Goal: Information Seeking & Learning: Learn about a topic

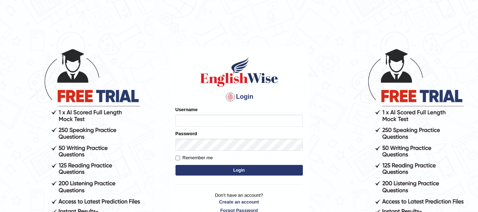
type input "natalie_parramatta"
click at [224, 171] on button "Login" at bounding box center [238, 170] width 127 height 11
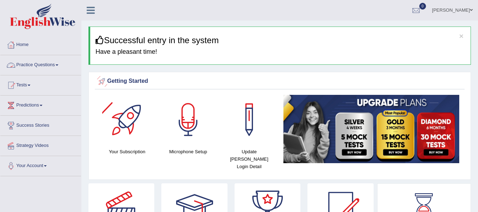
click at [35, 62] on link "Practice Questions" at bounding box center [40, 64] width 81 height 18
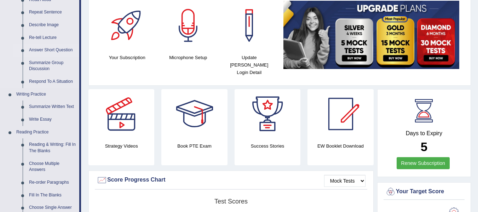
scroll to position [94, 0]
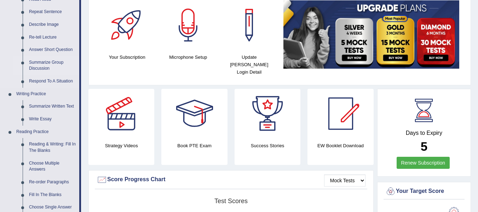
click at [40, 70] on link "Summarize Group Discussion" at bounding box center [52, 65] width 53 height 19
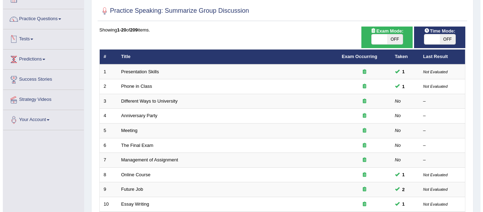
scroll to position [59, 0]
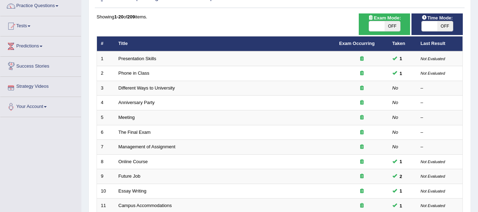
click at [371, 27] on span at bounding box center [377, 26] width 16 height 10
checkbox input "true"
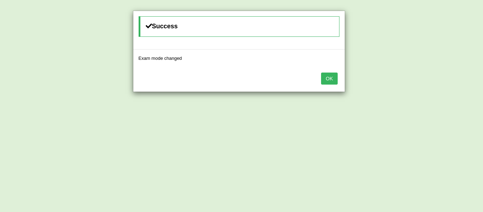
click at [332, 72] on button "OK" at bounding box center [329, 78] width 16 height 12
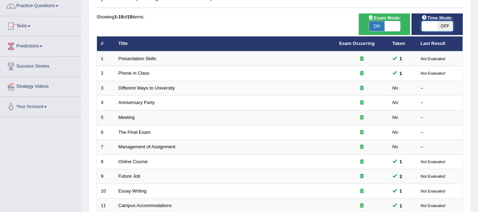
click at [428, 25] on span at bounding box center [429, 26] width 16 height 10
checkbox input "true"
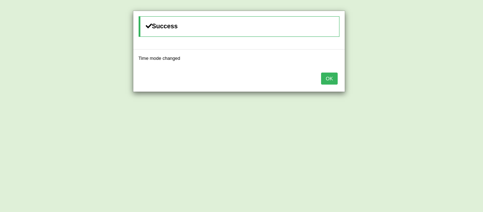
click at [332, 78] on button "OK" at bounding box center [329, 78] width 16 height 12
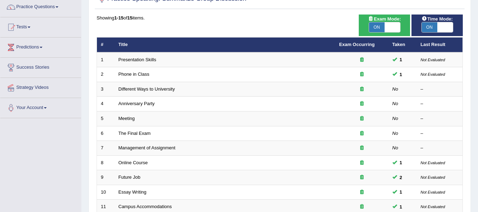
scroll to position [53, 0]
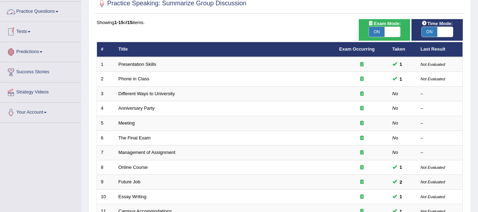
click at [51, 16] on link "Practice Questions" at bounding box center [40, 11] width 81 height 18
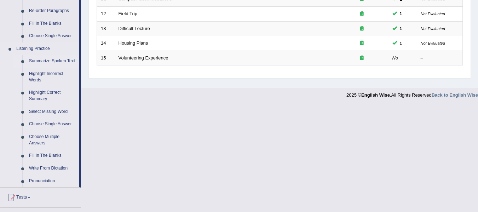
scroll to position [254, 0]
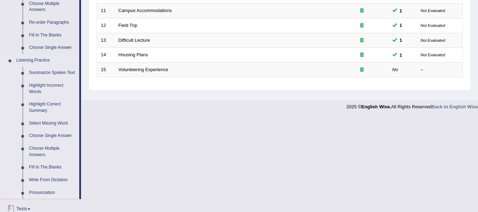
click at [37, 193] on link "Pronunciation" at bounding box center [52, 192] width 53 height 13
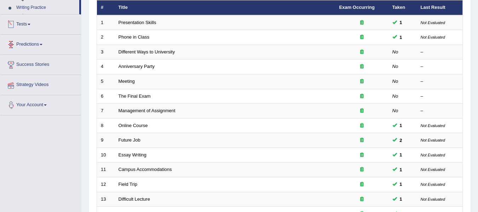
scroll to position [92, 0]
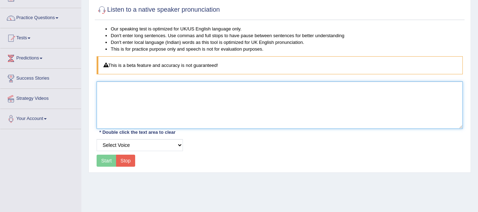
click at [149, 98] on textarea at bounding box center [279, 104] width 366 height 47
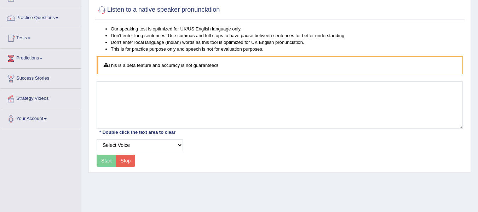
click at [154, 152] on div "Our speaking test is optimized for UK/US English language only. Don't enter lon…" at bounding box center [279, 96] width 369 height 143
click at [150, 145] on select "Select Voice" at bounding box center [139, 145] width 86 height 12
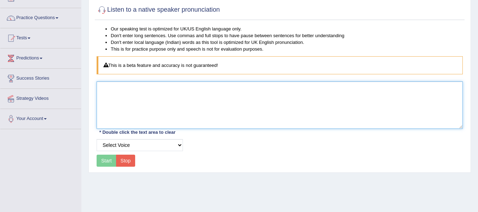
click at [142, 95] on textarea at bounding box center [279, 104] width 366 height 47
click at [195, 105] on textarea at bounding box center [279, 104] width 366 height 47
paste textarea "obligated"
type textarea "obligated"
drag, startPoint x: 131, startPoint y: 97, endPoint x: 87, endPoint y: 79, distance: 48.4
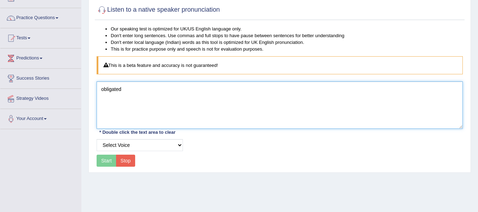
click at [87, 79] on div "Home Practice Pronunciation Listen to a native speaker pronunciation Our speaki…" at bounding box center [279, 129] width 396 height 353
paste textarea "Many farms that abandoned nursery ponds have gone back to them, and the results…"
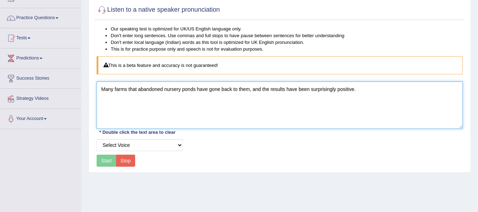
type textarea "Many farms that abandoned nursery ponds have gone back to them, and the results…"
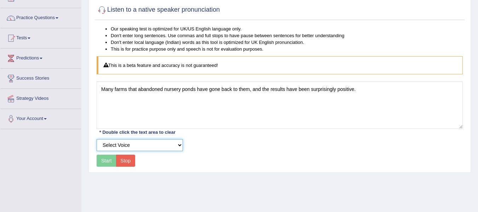
click at [132, 149] on select "Select Voice" at bounding box center [139, 145] width 86 height 12
click at [131, 145] on select "Select Voice" at bounding box center [139, 145] width 86 height 12
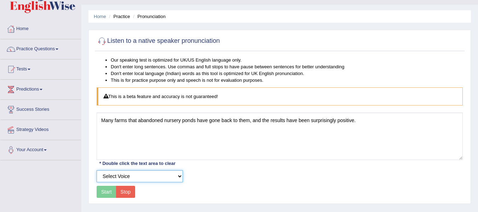
scroll to position [12, 0]
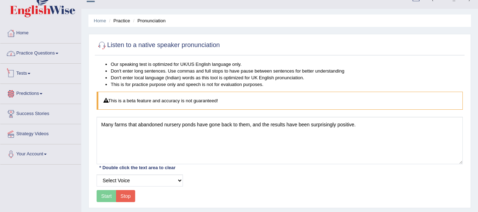
click at [45, 54] on link "Practice Questions" at bounding box center [40, 52] width 81 height 18
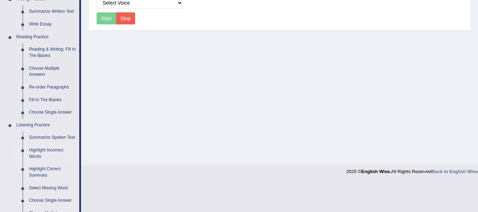
scroll to position [212, 0]
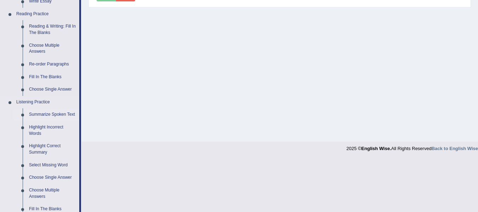
click at [43, 112] on link "Summarize Spoken Text" at bounding box center [52, 114] width 53 height 13
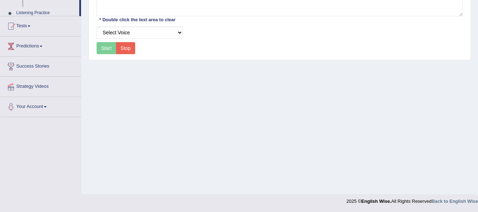
scroll to position [146, 0]
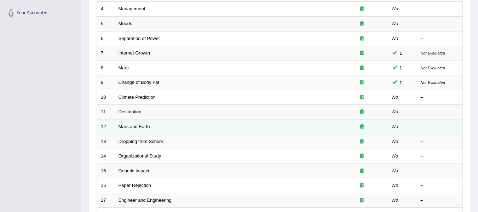
scroll to position [103, 0]
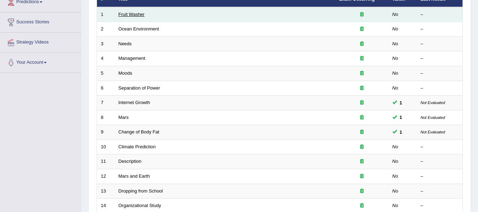
click at [129, 17] on link "Fruit Washer" at bounding box center [131, 14] width 26 height 5
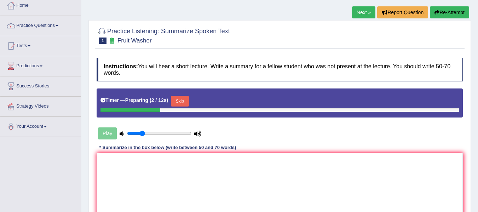
scroll to position [59, 0]
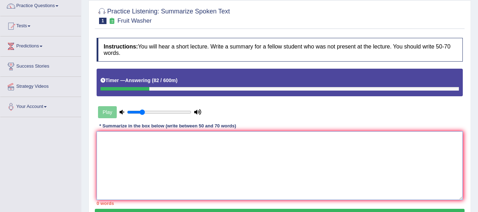
click at [193, 147] on textarea at bounding box center [279, 165] width 366 height 69
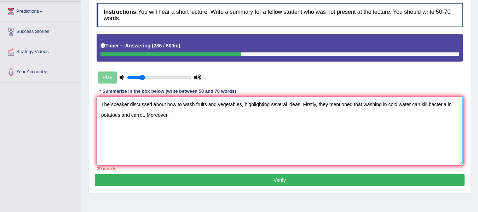
scroll to position [71, 0]
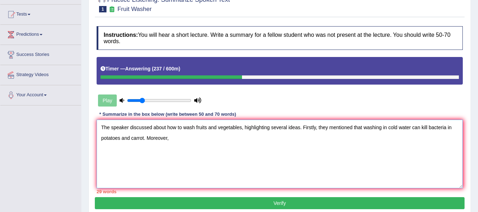
click at [143, 138] on textarea "The speaker discussed about how to wash fruits and vegetables, highlighting sev…" at bounding box center [279, 153] width 366 height 69
click at [218, 140] on textarea "The speaker discussed about how to wash fruits and vegetables, highlighting sev…" at bounding box center [279, 153] width 366 height 69
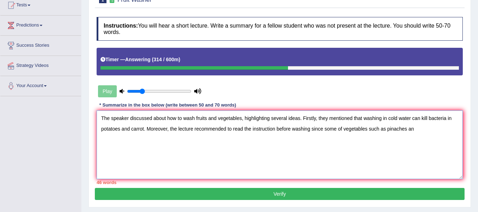
scroll to position [82, 0]
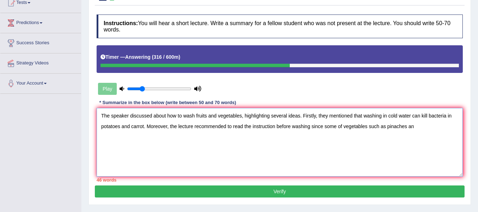
click at [340, 129] on textarea "The speaker discussed about how to wash fruits and vegetables, highlighting sev…" at bounding box center [279, 142] width 366 height 69
click at [339, 128] on textarea "The speaker discussed about how to wash fruits and vegetables, highlighting sev…" at bounding box center [279, 142] width 366 height 69
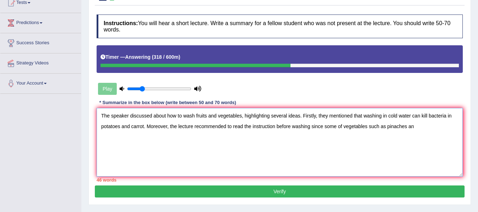
click at [339, 128] on textarea "The speaker discussed about how to wash fruits and vegetables, highlighting sev…" at bounding box center [279, 142] width 366 height 69
click at [351, 132] on textarea "The speaker discussed about how to wash fruits and vegetables, highlighting sev…" at bounding box center [279, 142] width 366 height 69
click at [339, 124] on textarea "The speaker discussed about how to wash fruits and vegetables, highlighting sev…" at bounding box center [279, 142] width 366 height 69
click at [427, 128] on textarea "The speaker discussed about how to wash fruits and vegetables, highlighting sev…" at bounding box center [279, 142] width 366 height 69
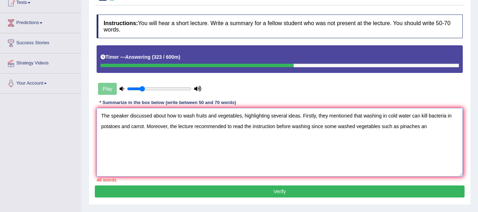
click at [427, 128] on textarea "The speaker discussed about how to wash fruits and vegetables, highlighting sev…" at bounding box center [279, 142] width 366 height 69
drag, startPoint x: 232, startPoint y: 128, endPoint x: 325, endPoint y: 127, distance: 93.0
click at [325, 127] on textarea "The speaker discussed about how to wash fruits and vegetables, highlighting sev…" at bounding box center [279, 142] width 366 height 69
click at [341, 122] on textarea "The speaker discussed about how to wash fruits and vegetables, highlighting sev…" at bounding box center [279, 142] width 366 height 69
click at [233, 130] on textarea "The speaker discussed about how to wash fruits and vegetables, highlighting sev…" at bounding box center [279, 142] width 366 height 69
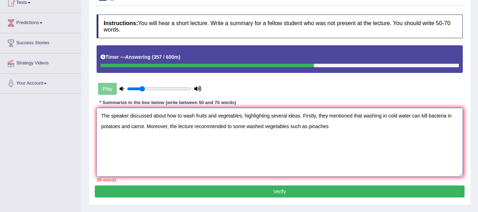
click at [230, 127] on textarea "The speaker discussed about how to wash fruits and vegetables, highlighting sev…" at bounding box center [279, 142] width 366 height 69
click at [385, 133] on textarea "The speaker discussed about how to wash fruits and vegetables, highlighting sev…" at bounding box center [279, 142] width 366 height 69
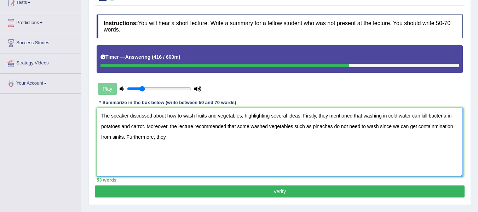
click at [204, 124] on textarea "The speaker discussed about how to wash fruits and vegetables, highlighting sev…" at bounding box center [279, 142] width 366 height 69
click at [209, 140] on textarea "The speaker discussed about how to wash fruits and vegetables, highlighting sev…" at bounding box center [279, 142] width 366 height 69
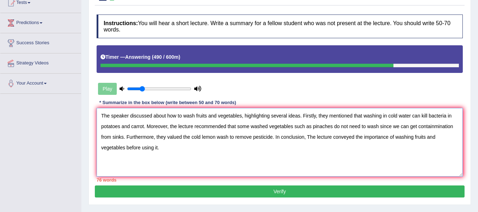
drag, startPoint x: 169, startPoint y: 124, endPoint x: 237, endPoint y: 123, distance: 68.2
click at [237, 123] on textarea "The speaker discussed about how to wash fruits and vegetables, highlighting sev…" at bounding box center [279, 142] width 366 height 69
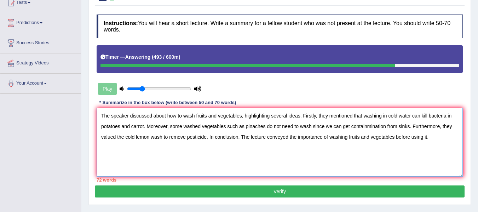
click at [316, 125] on textarea "The speaker discussed about how to wash fruits and vegetables, highlighting sev…" at bounding box center [279, 142] width 366 height 69
drag, startPoint x: 318, startPoint y: 116, endPoint x: 362, endPoint y: 116, distance: 44.2
click at [362, 116] on textarea "The speaker discussed about how to wash fruits and vegetables, highlighting sev…" at bounding box center [279, 142] width 366 height 69
click at [219, 122] on textarea "The speaker discussed about how to wash fruits and vegetables, highlighting sev…" at bounding box center [279, 142] width 366 height 69
drag, startPoint x: 245, startPoint y: 117, endPoint x: 300, endPoint y: 113, distance: 55.3
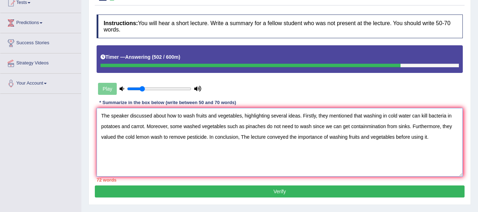
click at [300, 113] on textarea "The speaker discussed about how to wash fruits and vegetables, highlighting sev…" at bounding box center [279, 142] width 366 height 69
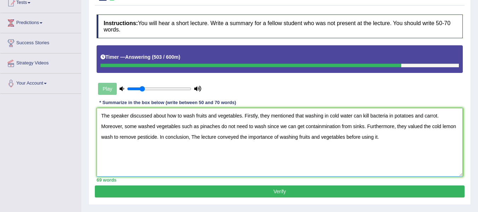
click at [405, 144] on textarea "The speaker discussed about how to wash fruits and vegetables. Firstly, they me…" at bounding box center [279, 142] width 366 height 69
type textarea "The speaker discussed about how to wash fruits and vegetables. Firstly, they me…"
click at [220, 194] on button "Verify" at bounding box center [279, 191] width 369 height 12
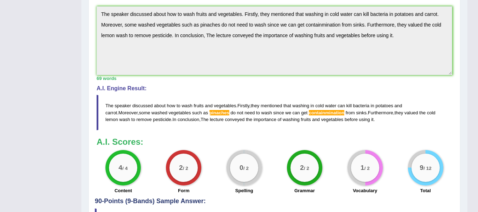
scroll to position [227, 0]
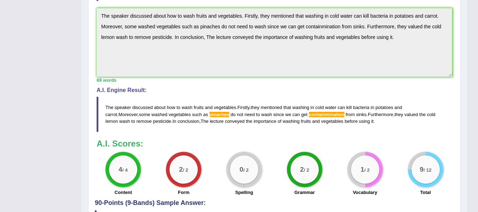
drag, startPoint x: 103, startPoint y: 97, endPoint x: 301, endPoint y: 111, distance: 198.4
click at [278, 113] on blockquote "The speaker discussed about how to wash fruits and vegetables . Firstly , they …" at bounding box center [273, 113] width 355 height 35
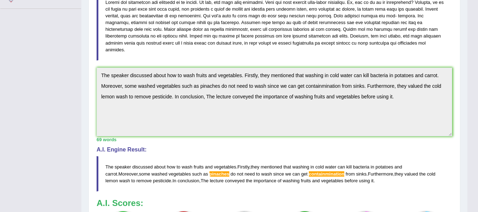
scroll to position [144, 0]
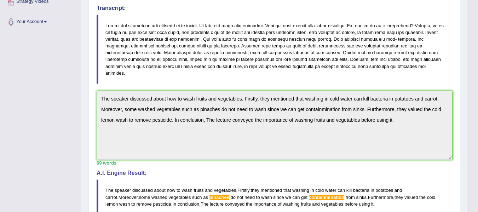
click at [142, 187] on span "discussed" at bounding box center [142, 189] width 21 height 5
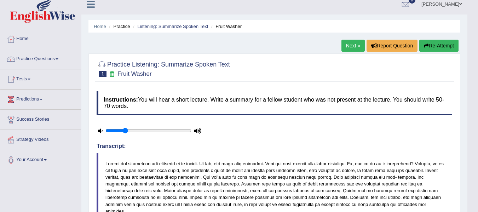
scroll to position [0, 0]
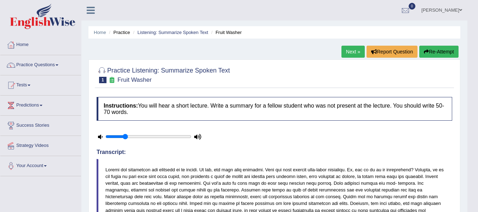
click at [440, 53] on button "Re-Attempt" at bounding box center [438, 52] width 39 height 12
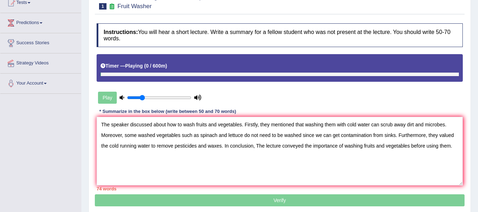
click at [181, 68] on div "Timer — Playing ( 0 / 600m )" at bounding box center [279, 66] width 358 height 12
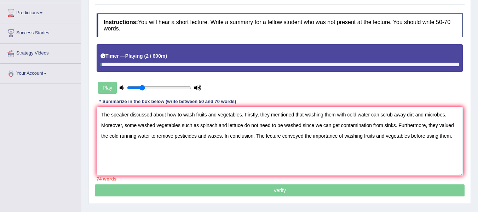
scroll to position [106, 0]
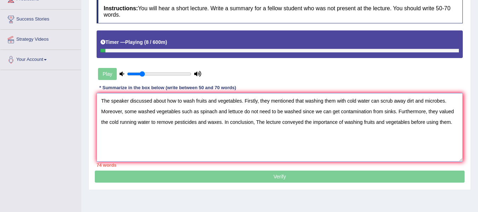
drag, startPoint x: 259, startPoint y: 99, endPoint x: 303, endPoint y: 99, distance: 43.5
click at [303, 99] on textarea "The speaker discussed about how to wash fruits and vegetables. Firstly, they me…" at bounding box center [279, 127] width 366 height 69
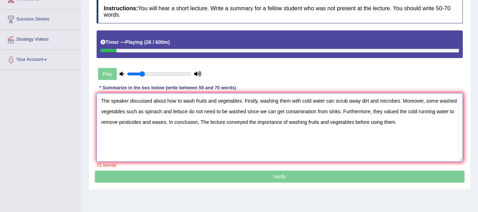
click at [338, 111] on textarea "The speaker discussed about how to wash fruits and vegetables. Firstly, washing…" at bounding box center [279, 127] width 366 height 69
drag, startPoint x: 371, startPoint y: 112, endPoint x: 397, endPoint y: 113, distance: 25.8
click at [397, 113] on textarea "The speaker discussed about how to wash fruits and vegetables. Firstly, washing…" at bounding box center [279, 127] width 366 height 69
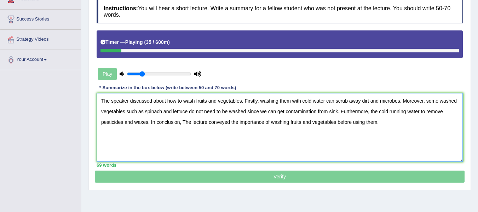
type textarea "The speaker discussed about how to wash fruits and vegetables. Firstly, washing…"
click at [285, 178] on p "Verify" at bounding box center [279, 88] width 369 height 188
click at [282, 139] on textarea "The speaker discussed about how to wash fruits and vegetables. Firstly, washing…" at bounding box center [279, 127] width 366 height 69
click at [384, 125] on textarea "The speaker discussed about how to wash fruits and vegetables. Firstly, washing…" at bounding box center [279, 127] width 366 height 69
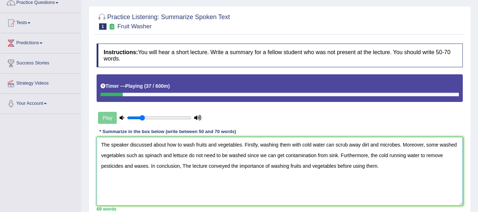
scroll to position [59, 0]
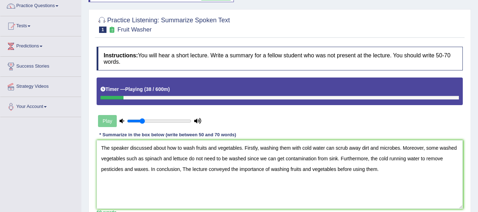
click at [199, 99] on div "Timer — Playing ( 38 / 600m )" at bounding box center [279, 90] width 366 height 27
click at [197, 97] on div at bounding box center [279, 98] width 358 height 4
drag, startPoint x: 119, startPoint y: 97, endPoint x: 251, endPoint y: 96, distance: 131.5
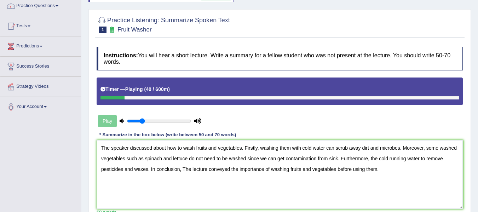
click at [251, 96] on div at bounding box center [279, 98] width 358 height 4
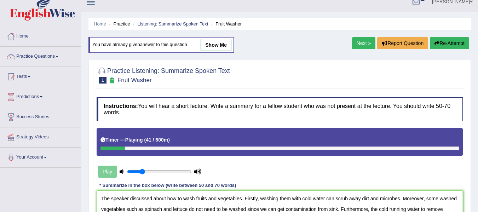
scroll to position [0, 0]
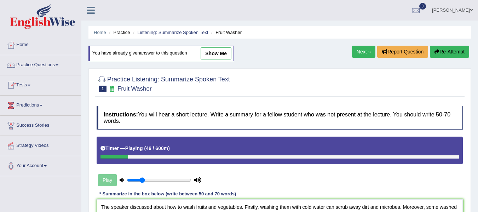
click at [62, 65] on link "Practice Questions" at bounding box center [40, 64] width 81 height 18
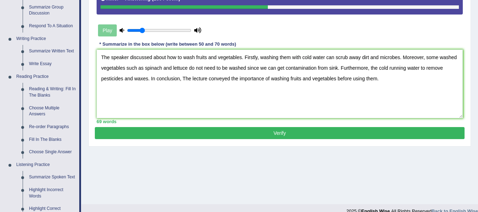
scroll to position [153, 0]
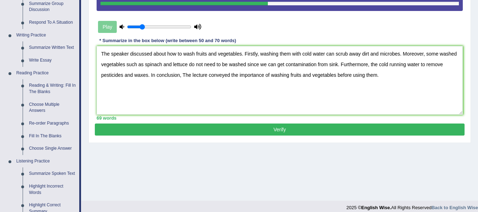
click at [283, 130] on button "Verify" at bounding box center [279, 129] width 369 height 12
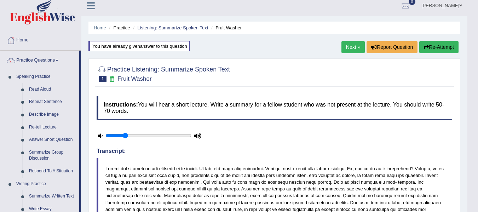
scroll to position [0, 0]
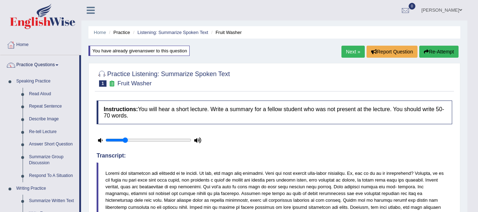
click at [430, 52] on button "Re-Attempt" at bounding box center [438, 52] width 39 height 12
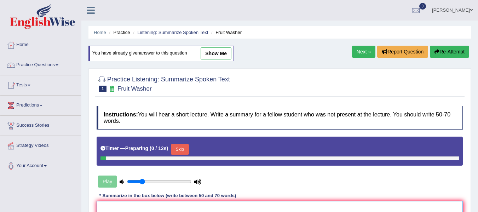
paste textarea "The speaker discussed about how to wash fruits and vegetables. Firstly, they me…"
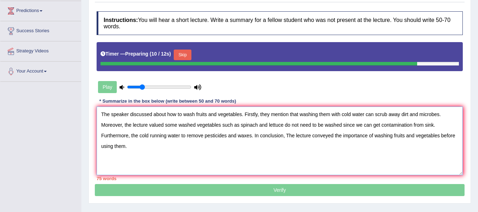
drag, startPoint x: 167, startPoint y: 115, endPoint x: 193, endPoint y: 117, distance: 26.3
click at [193, 117] on textarea "The speaker discussed about how to wash fruits and vegetables. Firstly, they me…" at bounding box center [279, 140] width 366 height 69
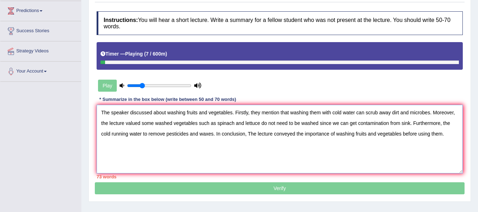
drag, startPoint x: 403, startPoint y: 136, endPoint x: 442, endPoint y: 136, distance: 38.9
click at [442, 136] on textarea "The speaker discussed about washing fruits and vegetables. Firstly, they mentio…" at bounding box center [279, 139] width 366 height 69
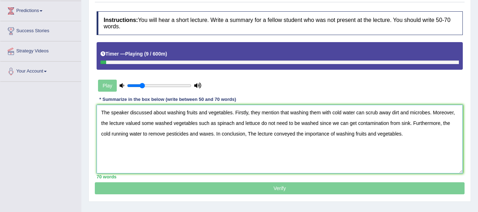
type textarea "The speaker discussed about washing fruits and vegetables. Firstly, they mentio…"
click at [276, 94] on div "Play" at bounding box center [186, 86] width 187 height 18
click at [270, 188] on p "Verify" at bounding box center [279, 100] width 369 height 188
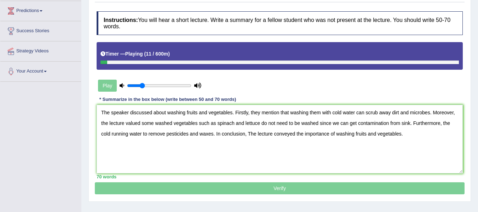
click at [270, 188] on p "Verify" at bounding box center [279, 100] width 369 height 188
drag, startPoint x: 107, startPoint y: 60, endPoint x: 203, endPoint y: 61, distance: 95.4
click at [202, 60] on div "Timer — Playing ( 13 / 600m )" at bounding box center [279, 54] width 358 height 12
click at [207, 70] on div "Play" at bounding box center [279, 68] width 373 height 52
click at [204, 63] on div at bounding box center [279, 62] width 358 height 4
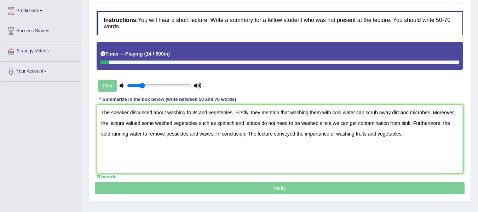
click at [204, 63] on div at bounding box center [279, 62] width 358 height 4
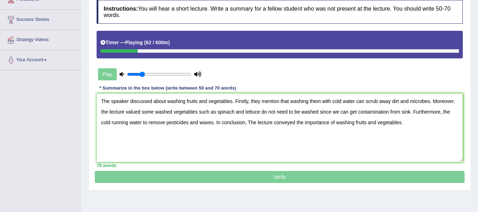
scroll to position [118, 0]
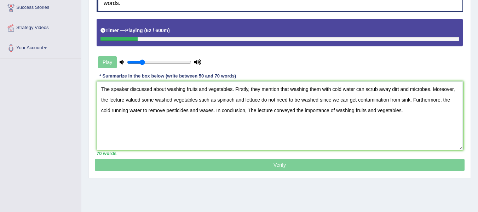
click at [254, 166] on p "Verify" at bounding box center [279, 77] width 369 height 188
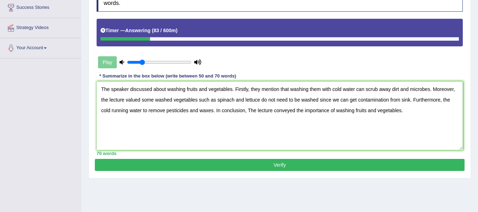
click at [288, 169] on button "Verify" at bounding box center [279, 165] width 369 height 12
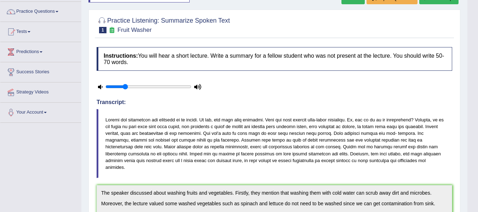
scroll to position [41, 0]
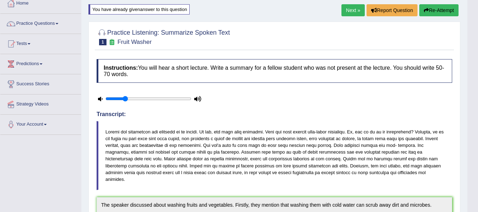
click at [441, 13] on button "Re-Attempt" at bounding box center [438, 10] width 39 height 12
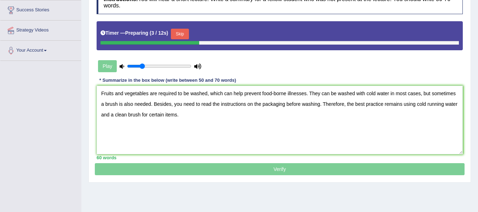
scroll to position [112, 0]
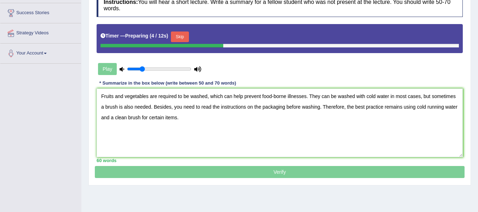
type textarea "Fruits and vegetables are required to be washed, which can help prevent food-bo…"
click at [184, 37] on button "Skip" at bounding box center [180, 36] width 18 height 11
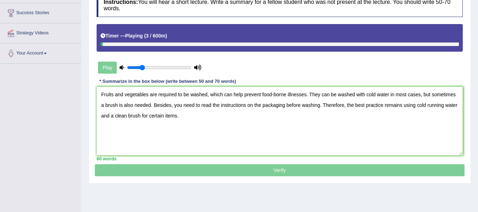
click at [242, 173] on p "Verify" at bounding box center [279, 82] width 369 height 188
click at [209, 120] on textarea "Fruits and vegetables are required to be washed, which can help prevent food-bo…" at bounding box center [279, 121] width 366 height 69
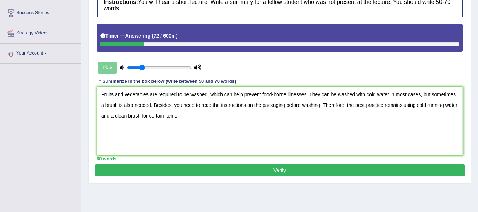
click at [224, 167] on button "Verify" at bounding box center [279, 170] width 369 height 12
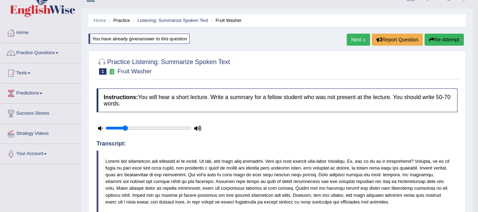
scroll to position [6, 0]
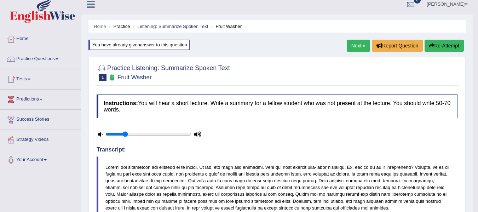
click at [364, 40] on link "Next »" at bounding box center [357, 46] width 23 height 12
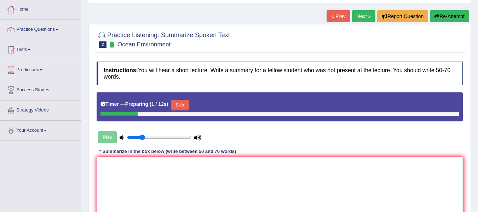
click at [230, 186] on textarea at bounding box center [279, 191] width 366 height 69
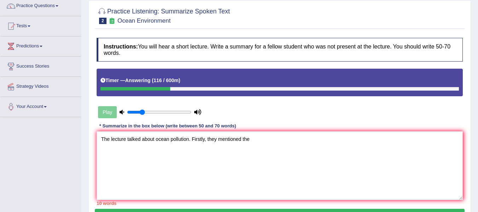
click at [189, 137] on textarea "The lecture talked about ocean pollution. Firstly, they mentioned the" at bounding box center [279, 165] width 366 height 69
click at [353, 138] on textarea "The lecture talked about ocean pollution. which has a negative impact on enviro…" at bounding box center [279, 165] width 366 height 69
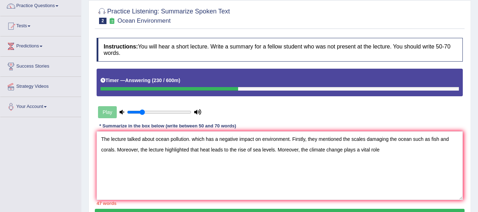
click at [301, 155] on textarea "The lecture talked about ocean pollution. which has a negative impact on enviro…" at bounding box center [279, 165] width 366 height 69
click at [399, 150] on textarea "The lecture talked about ocean pollution. which has a negative impact on enviro…" at bounding box center [279, 165] width 366 height 69
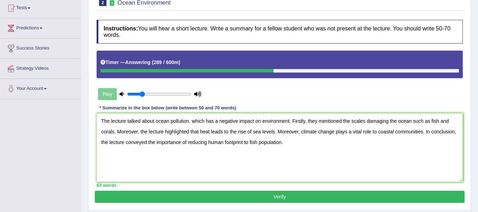
scroll to position [118, 0]
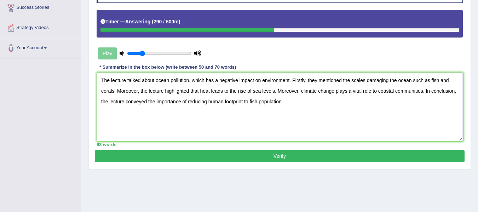
type textarea "The lecture talked about ocean pollution. which has a negative impact on enviro…"
click at [206, 157] on button "Verify" at bounding box center [279, 156] width 369 height 12
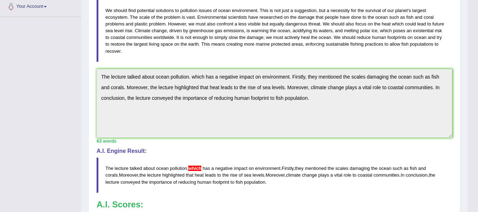
scroll to position [153, 0]
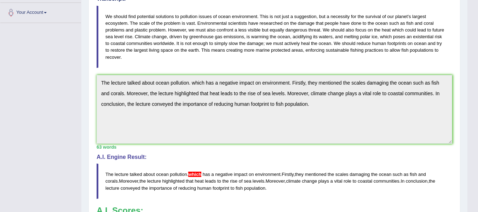
click at [89, 74] on div "Practice Listening: Summarize Spoken Text 2 Ocean Environment Instructions: You…" at bounding box center [273, 107] width 371 height 403
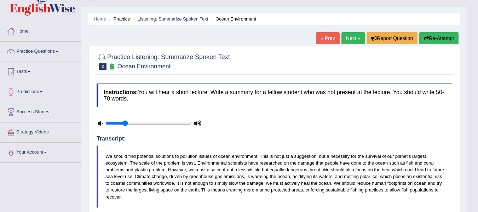
scroll to position [12, 0]
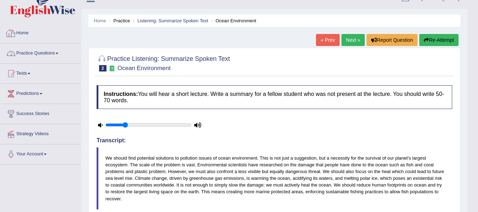
click at [62, 49] on link "Practice Questions" at bounding box center [40, 52] width 81 height 18
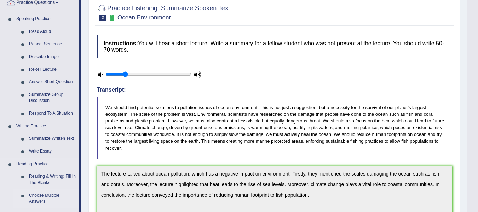
scroll to position [59, 0]
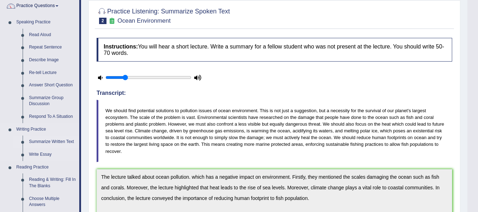
click at [58, 143] on link "Summarize Written Text" at bounding box center [52, 141] width 53 height 13
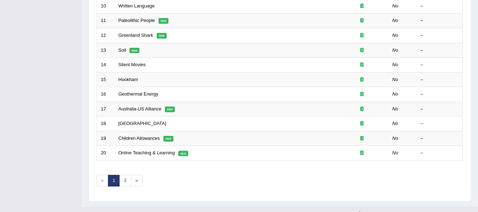
scroll to position [245, 0]
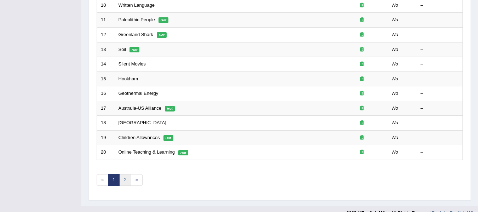
click at [124, 185] on link "2" at bounding box center [125, 180] width 12 height 12
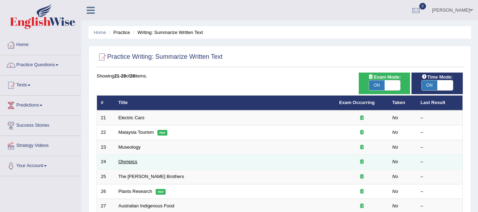
click at [121, 162] on link "Olympics" at bounding box center [127, 161] width 19 height 5
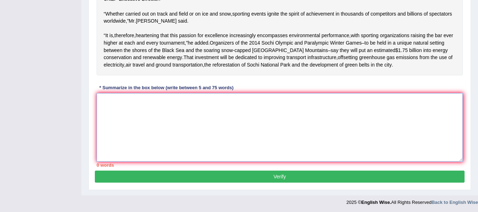
click at [155, 159] on textarea at bounding box center [279, 127] width 366 height 69
paste textarea "The passage outlined the importance of carbon footprint in major athletic event…"
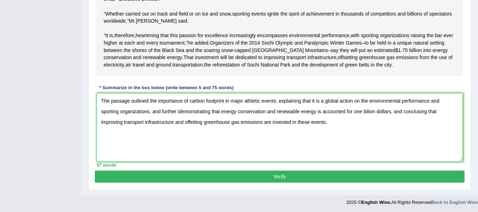
scroll to position [218, 0]
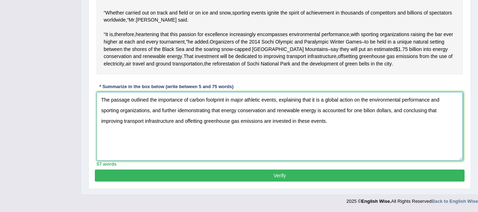
type textarea "The passage outlined the importance of carbon footprint in major athletic event…"
click at [202, 173] on button "Verify" at bounding box center [279, 175] width 369 height 12
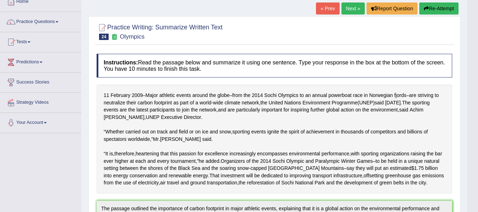
scroll to position [14, 0]
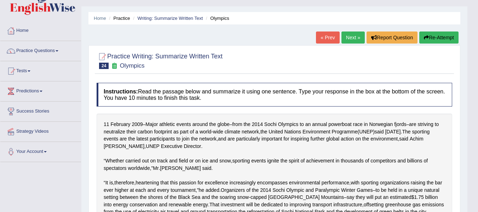
click at [447, 42] on button "Re-Attempt" at bounding box center [438, 37] width 39 height 12
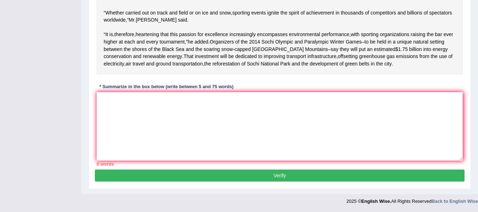
scroll to position [227, 0]
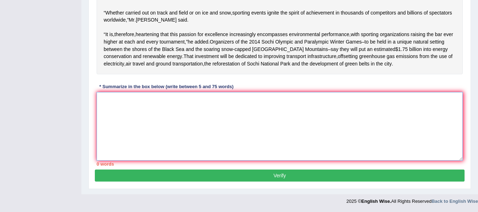
click at [206, 103] on textarea at bounding box center [279, 126] width 366 height 69
drag, startPoint x: 212, startPoint y: 128, endPoint x: 169, endPoint y: 107, distance: 48.5
click at [212, 128] on textarea at bounding box center [279, 126] width 366 height 69
click at [177, 116] on textarea at bounding box center [279, 126] width 366 height 69
paste textarea "The passage outlined the importance of carbon footprint in major athletic event…"
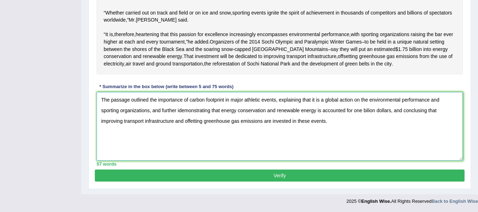
click at [191, 121] on textarea "The passage outlined the importance of carbon footprint in major athletic event…" at bounding box center [279, 126] width 366 height 69
click at [368, 112] on textarea "The passage outlined the importance of carbon footprint in major athletic event…" at bounding box center [279, 126] width 366 height 69
type textarea "The passage outlined the importance of carbon footprint in major athletic event…"
click at [325, 174] on button "Verify" at bounding box center [279, 175] width 369 height 12
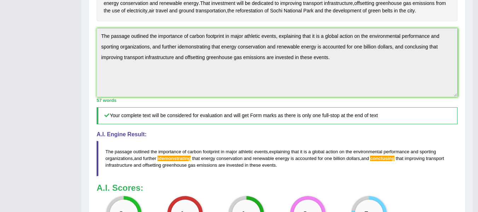
scroll to position [218, 0]
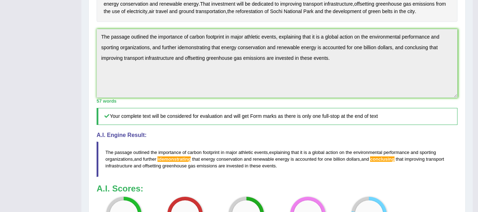
click at [92, 57] on div "Practice Writing: Summarize Written Text 24 Olympics Instructions: Read the pas…" at bounding box center [276, 86] width 377 height 482
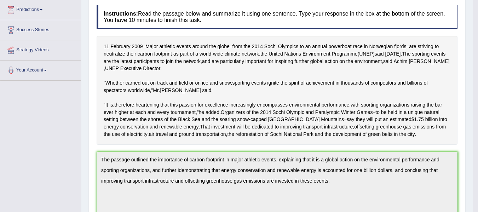
scroll to position [47, 0]
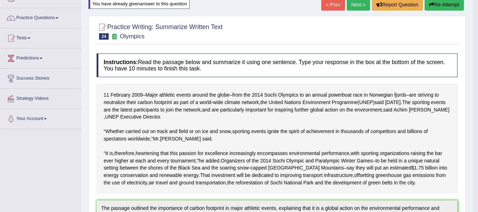
click at [432, 7] on button "Re-Attempt" at bounding box center [443, 5] width 39 height 12
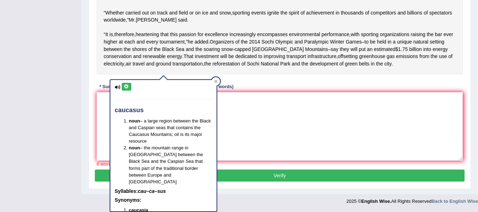
drag, startPoint x: 217, startPoint y: 76, endPoint x: 214, endPoint y: 93, distance: 16.9
click at [217, 77] on div at bounding box center [215, 81] width 8 height 8
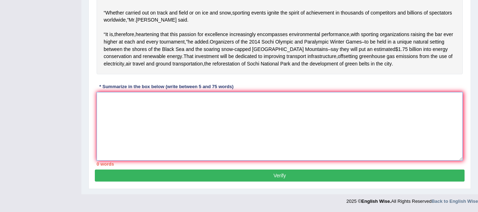
click at [147, 137] on textarea at bounding box center [279, 126] width 366 height 69
paste textarea "Major athletic events around the globe are aiming to neutralize their carbon fo…"
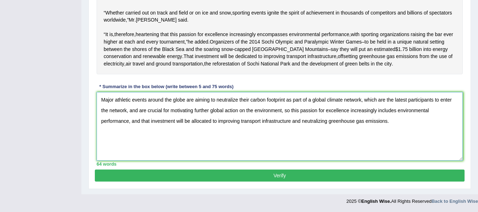
type textarea "Major athletic events around the globe are aiming to neutralize their carbon fo…"
click at [228, 177] on button "Verify" at bounding box center [279, 175] width 369 height 12
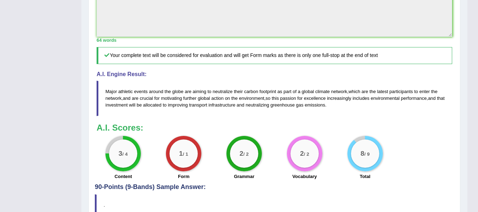
scroll to position [230, 0]
